Goal: Information Seeking & Learning: Find specific fact

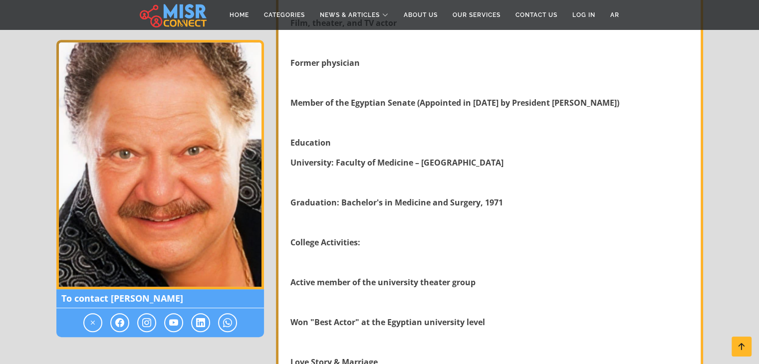
scroll to position [464, 0]
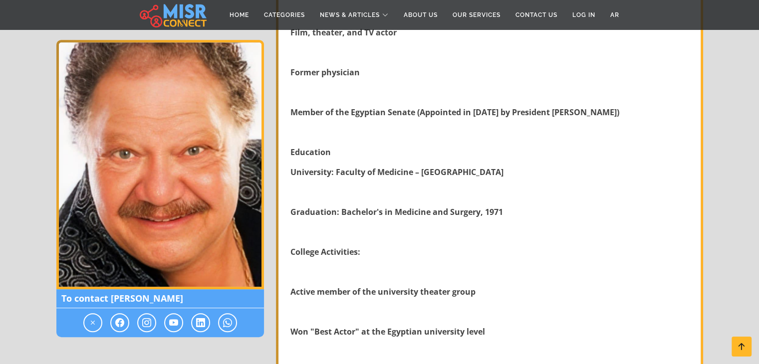
drag, startPoint x: 0, startPoint y: 0, endPoint x: 766, endPoint y: 56, distance: 768.4
drag, startPoint x: 627, startPoint y: 110, endPoint x: 290, endPoint y: 114, distance: 337.5
click at [291, 114] on p "Member of the Egyptian Senate (Appointed in [DATE] by President [PERSON_NAME])" at bounding box center [491, 112] width 400 height 12
copy strong "Member of the Egyptian Senate (Appointed in [DATE] by President [PERSON_NAME])"
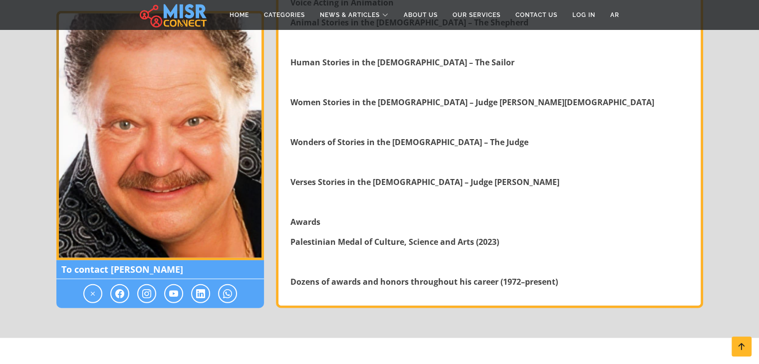
scroll to position [2528, 0]
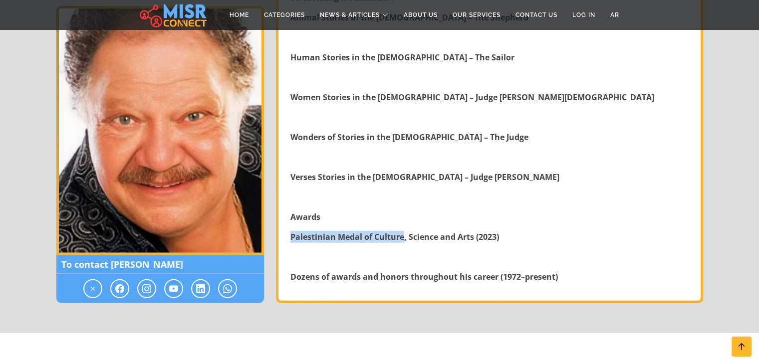
drag, startPoint x: 403, startPoint y: 235, endPoint x: 291, endPoint y: 237, distance: 112.9
click at [291, 237] on strong "Palestinian Medal of Culture, Science and Arts (2023)" at bounding box center [395, 237] width 209 height 11
drag, startPoint x: 507, startPoint y: 234, endPoint x: 290, endPoint y: 233, distance: 217.7
copy strong "Palestinian Medal of Culture, Science and Arts (2023)"
